Goal: Navigation & Orientation: Find specific page/section

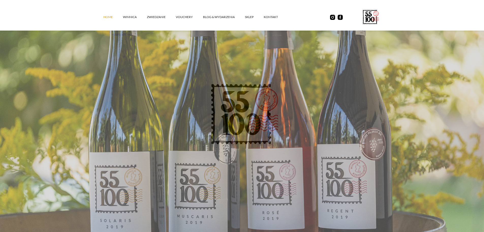
click at [357, 129] on div at bounding box center [242, 116] width 484 height 232
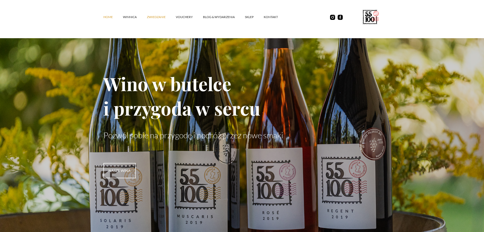
click at [156, 17] on link "ZWIEDZANIE" at bounding box center [161, 16] width 29 height 15
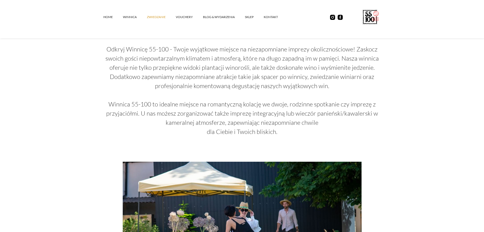
scroll to position [601, 0]
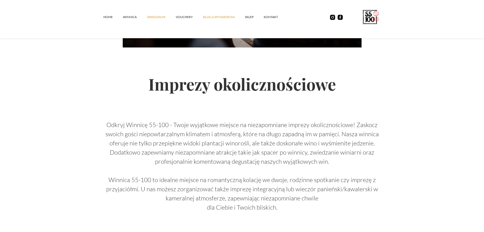
click at [218, 16] on link "Blog & Wydarzenia" at bounding box center [224, 16] width 42 height 15
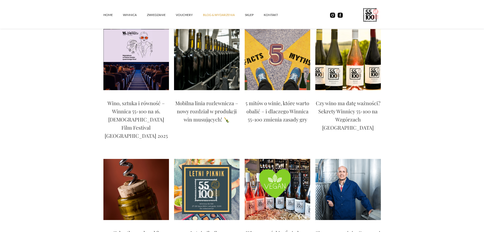
scroll to position [229, 0]
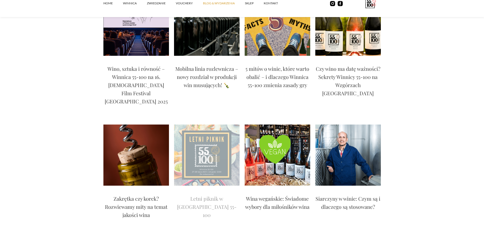
click at [215, 140] on img at bounding box center [207, 154] width 66 height 61
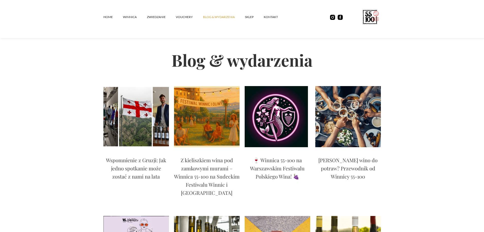
scroll to position [0, 0]
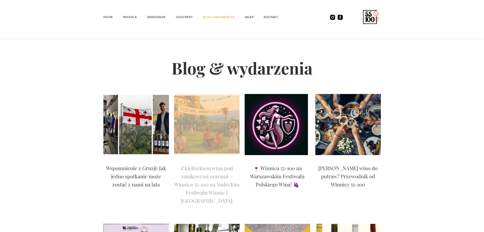
click at [204, 130] on img at bounding box center [207, 124] width 66 height 61
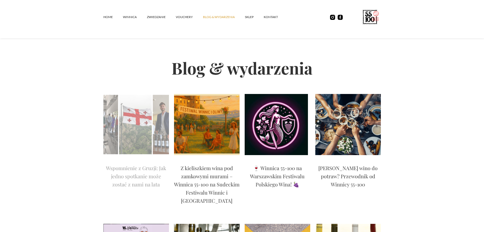
click at [131, 131] on img at bounding box center [137, 124] width 66 height 61
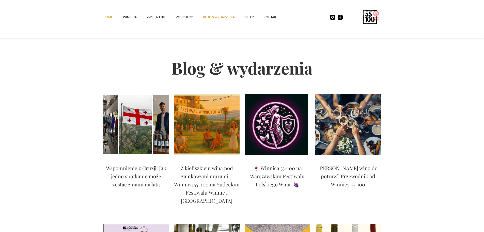
click at [106, 17] on link "Home" at bounding box center [114, 16] width 20 height 15
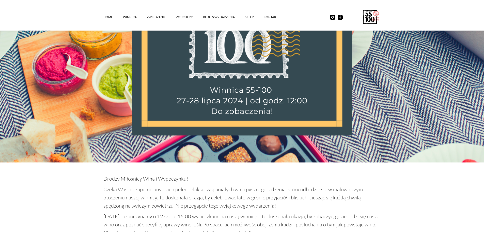
scroll to position [254, 0]
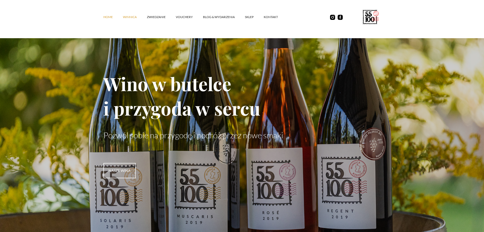
click at [131, 17] on link "winnica" at bounding box center [135, 16] width 24 height 15
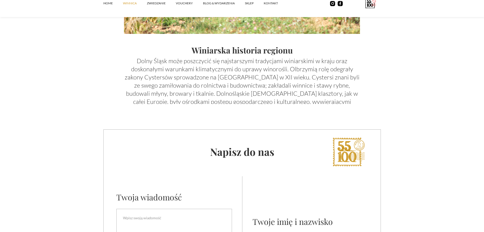
scroll to position [2009, 0]
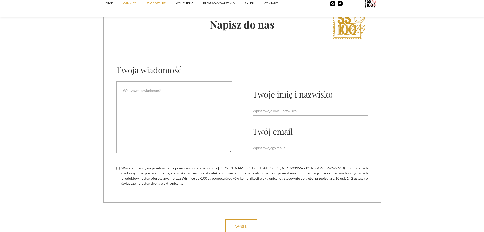
click at [160, 2] on link "ZWIEDZANIE" at bounding box center [161, 3] width 29 height 15
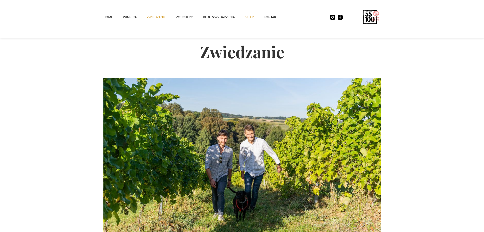
click at [250, 16] on link "SKLEP" at bounding box center [254, 16] width 19 height 15
